Goal: Find specific page/section: Find specific page/section

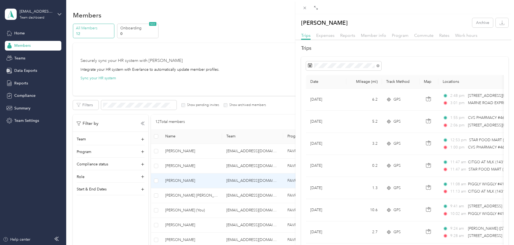
scroll to position [54, 0]
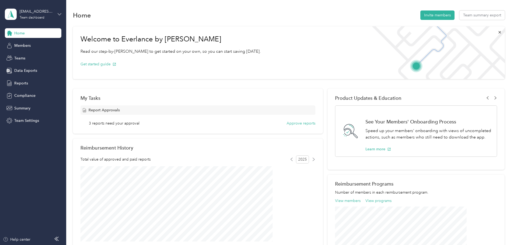
click at [60, 12] on icon at bounding box center [60, 14] width 4 height 4
click at [28, 54] on div "Personal dashboard" at bounding box center [27, 57] width 34 height 6
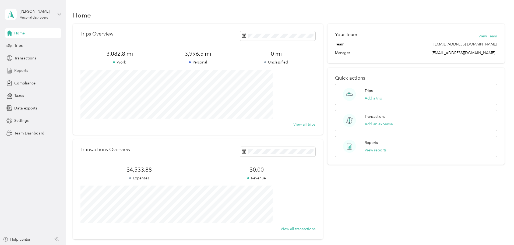
click at [21, 71] on span "Reports" at bounding box center [21, 71] width 14 height 6
